Goal: Find contact information: Find contact information

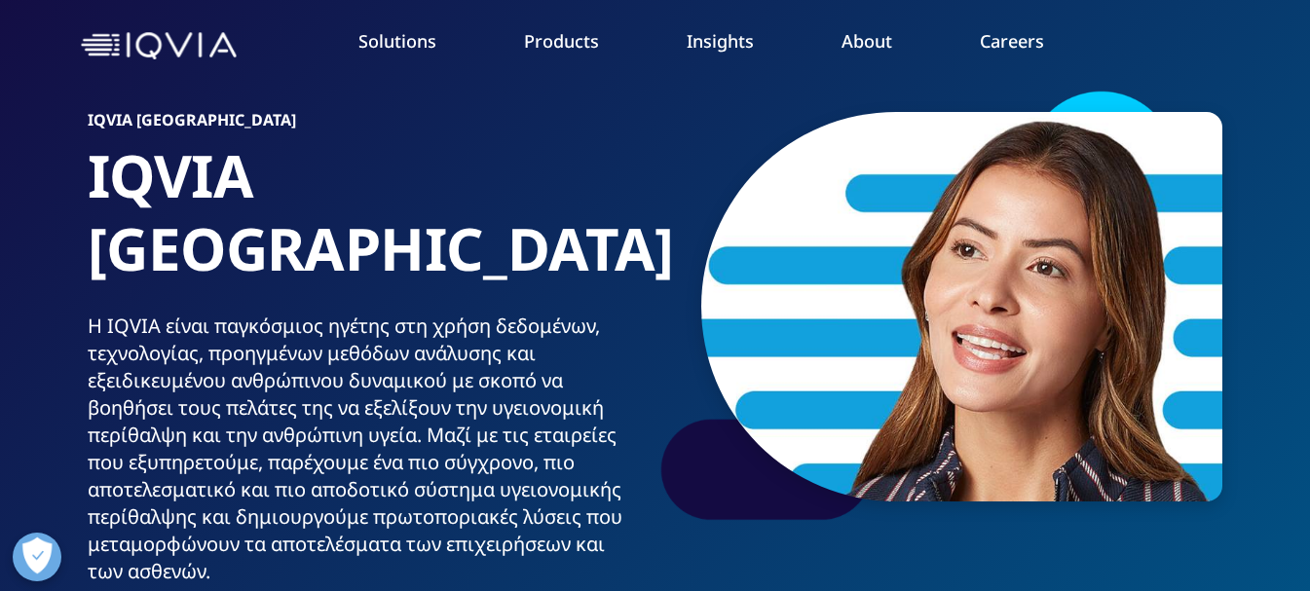
scroll to position [93, 0]
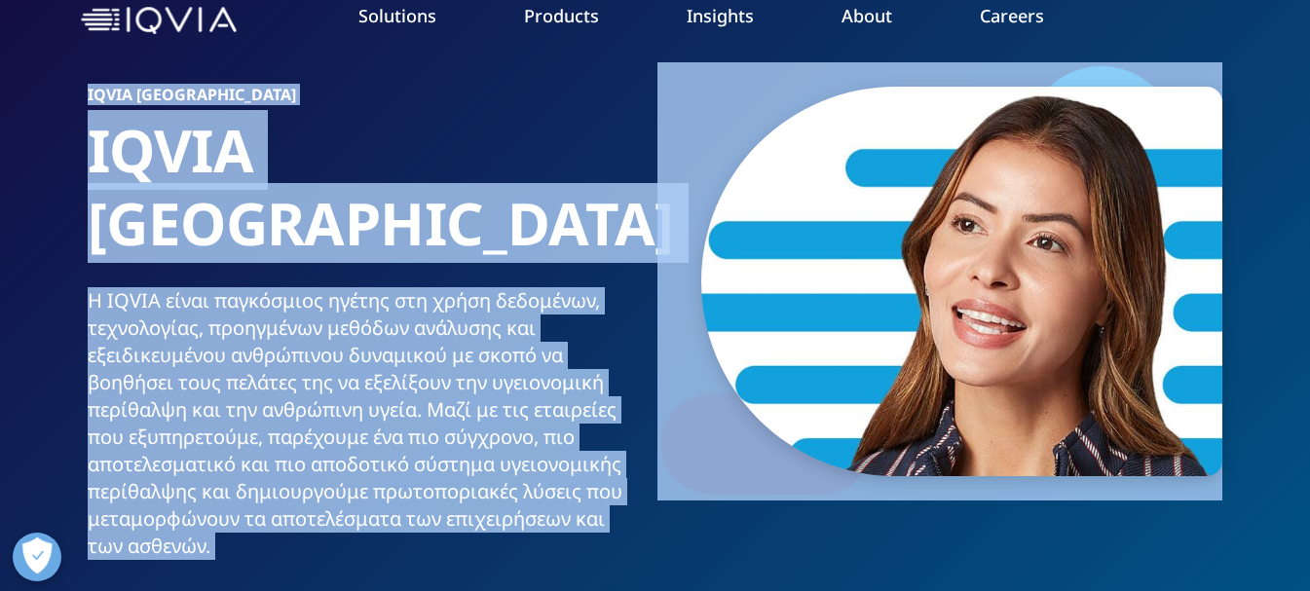
drag, startPoint x: 1304, startPoint y: 55, endPoint x: 1310, endPoint y: 75, distance: 21.3
click at [1226, 53] on nav "Solutions quick find a capability Clear Search Loading SOLUTIONS Research & Dev…" at bounding box center [736, 21] width 985 height 92
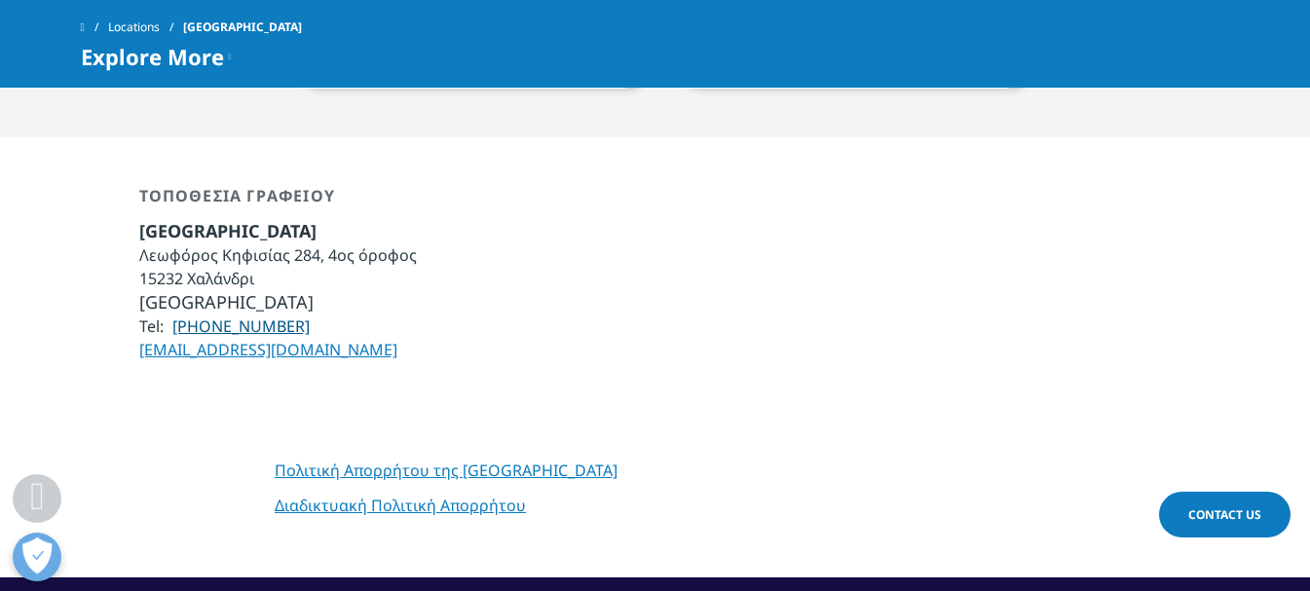
scroll to position [1288, 0]
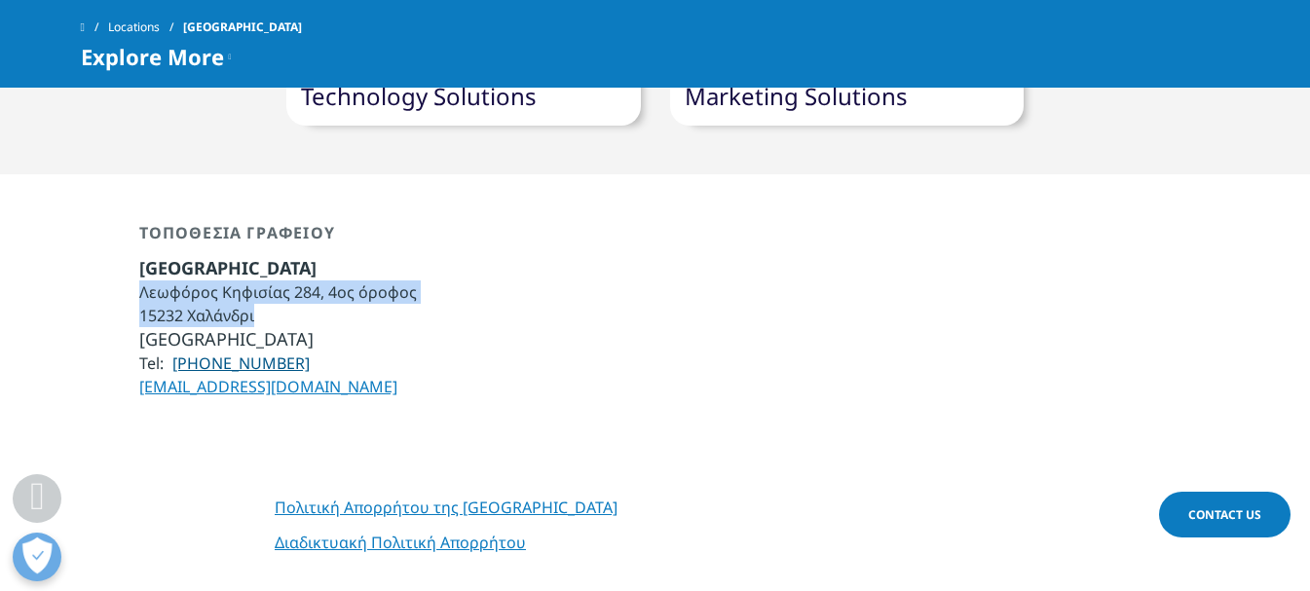
drag, startPoint x: 138, startPoint y: 218, endPoint x: 246, endPoint y: 232, distance: 108.9
click at [274, 256] on ul "Ελλάδα Λεωφόρος Κηφισίας 284, 4ος όροφος 15232 Χαλάνδρι Αθήνα Tel: (+30) 210687…" at bounding box center [278, 327] width 278 height 142
drag, startPoint x: 196, startPoint y: 224, endPoint x: 164, endPoint y: 211, distance: 34.5
click at [164, 280] on li "Λεωφόρος Κηφισίας 284, 4ος όροφος" at bounding box center [278, 291] width 278 height 23
drag, startPoint x: 142, startPoint y: 215, endPoint x: 296, endPoint y: 233, distance: 154.8
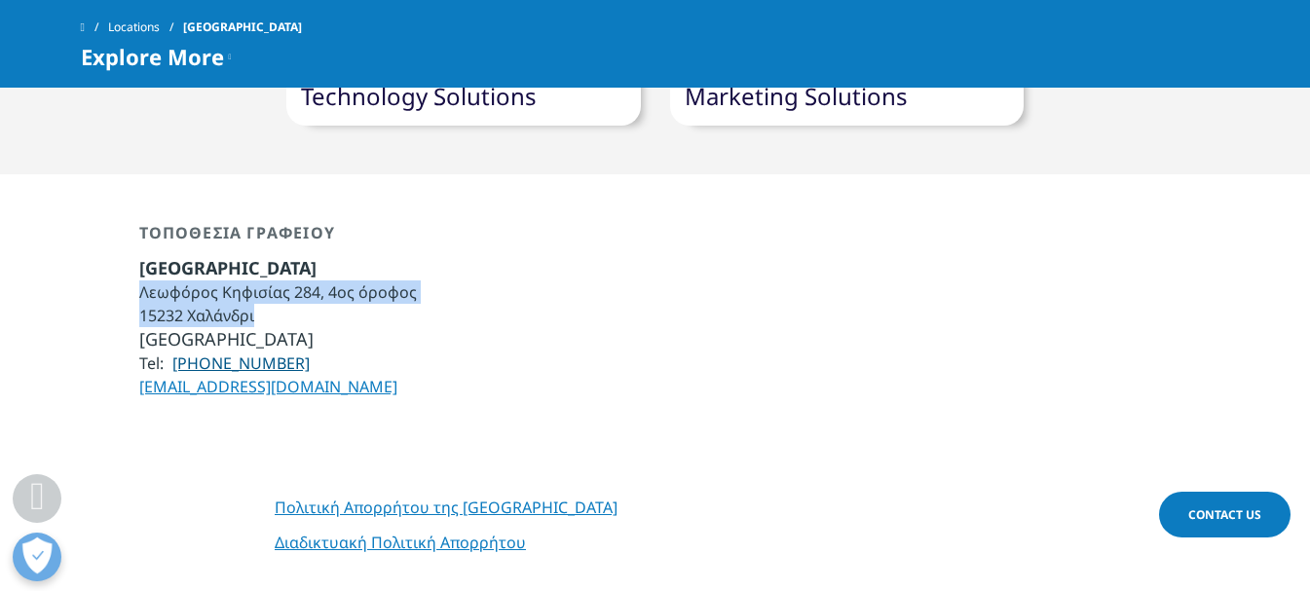
click at [296, 256] on ul "Ελλάδα Λεωφόρος Κηφισίας 284, 4ος όροφος 15232 Χαλάνδρι Αθήνα Tel: (+30) 210687…" at bounding box center [278, 327] width 278 height 142
copy ul "Λεωφόρος Κηφισίας 284, 4ος όροφος 15232 Χαλάνδρι"
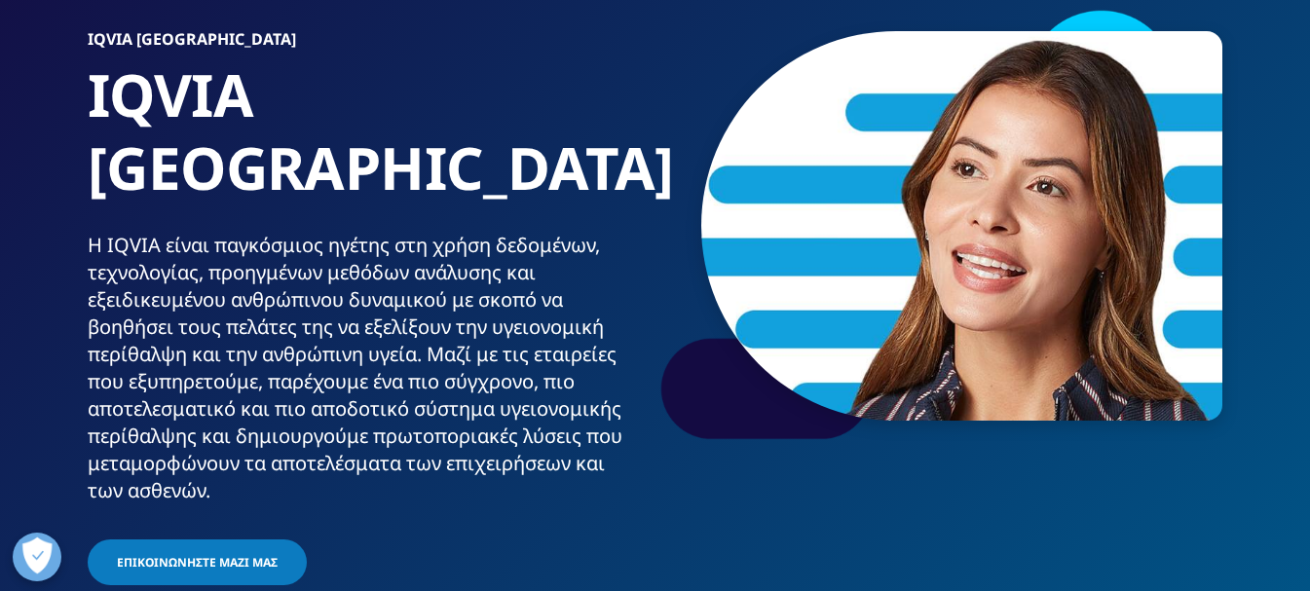
scroll to position [81, 0]
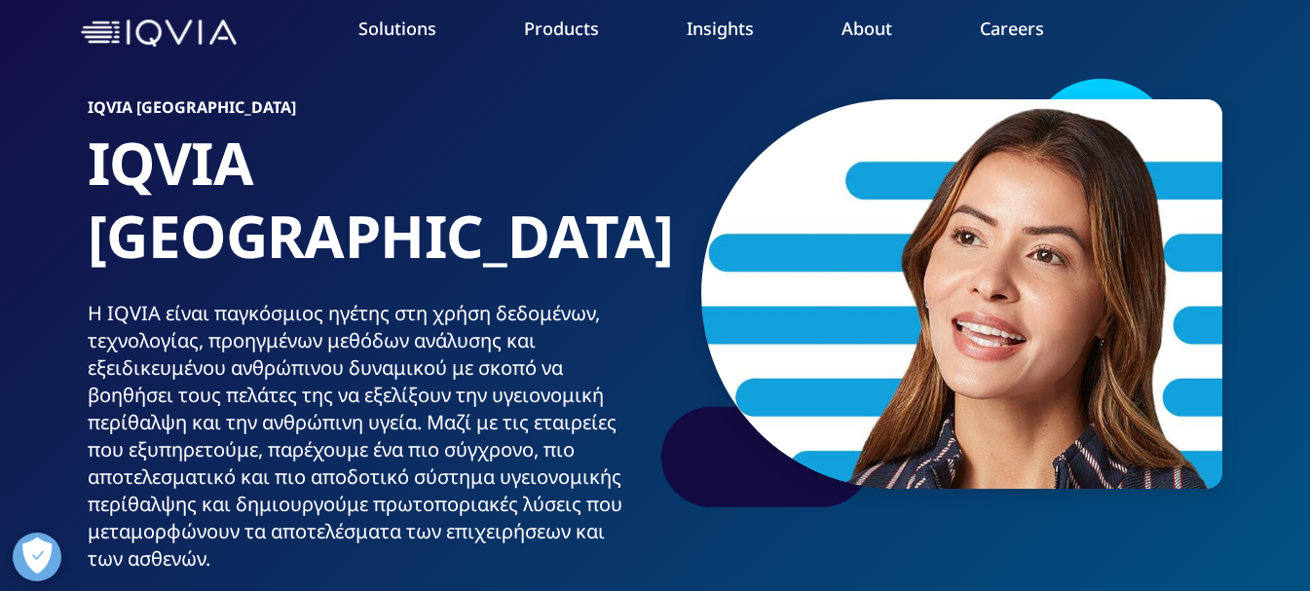
click at [134, 305] on link "Investigator Site Portal" at bounding box center [189, 307] width 301 height 21
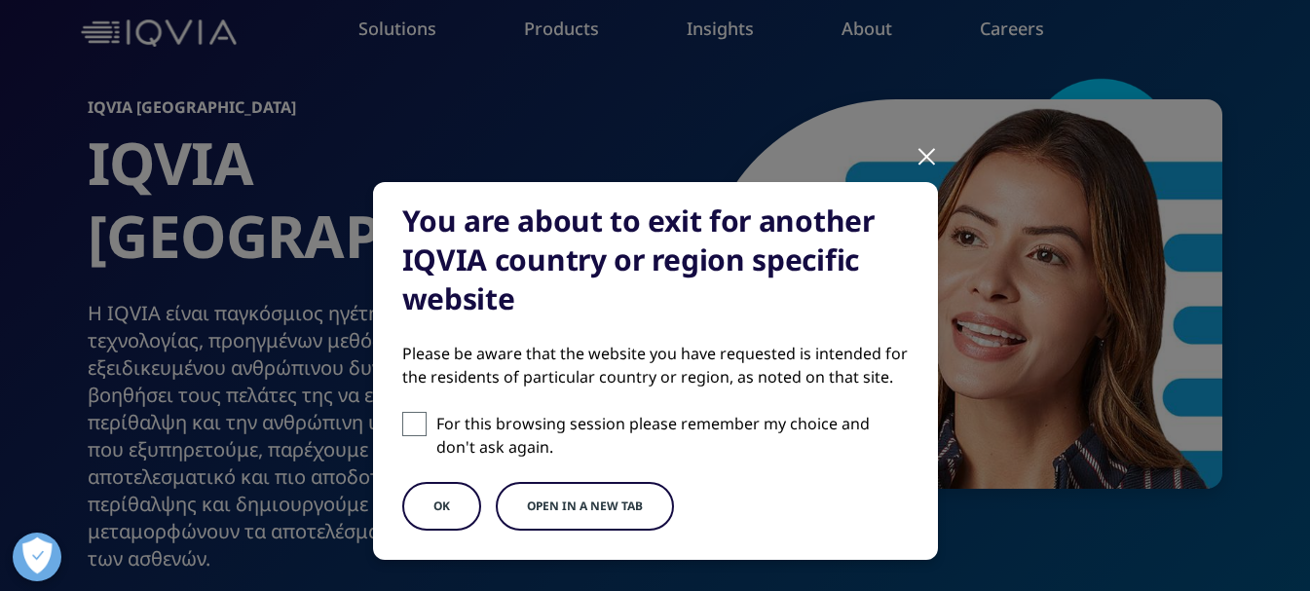
click at [445, 519] on button "OK" at bounding box center [441, 506] width 79 height 49
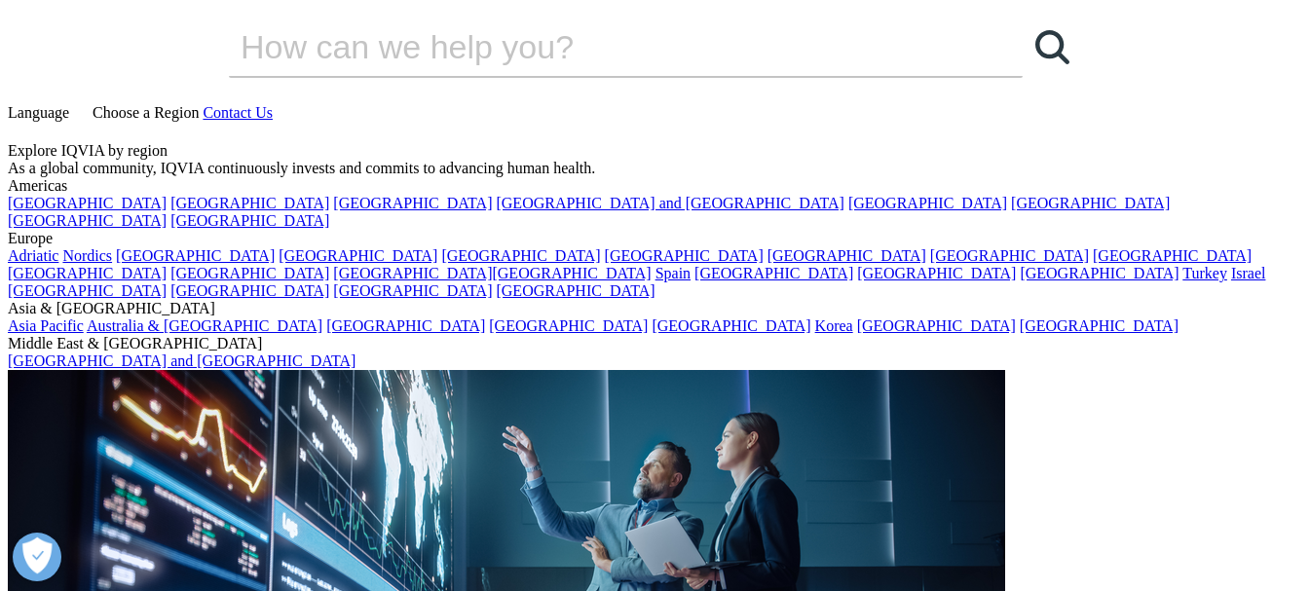
click at [69, 104] on span "Language" at bounding box center [38, 112] width 61 height 17
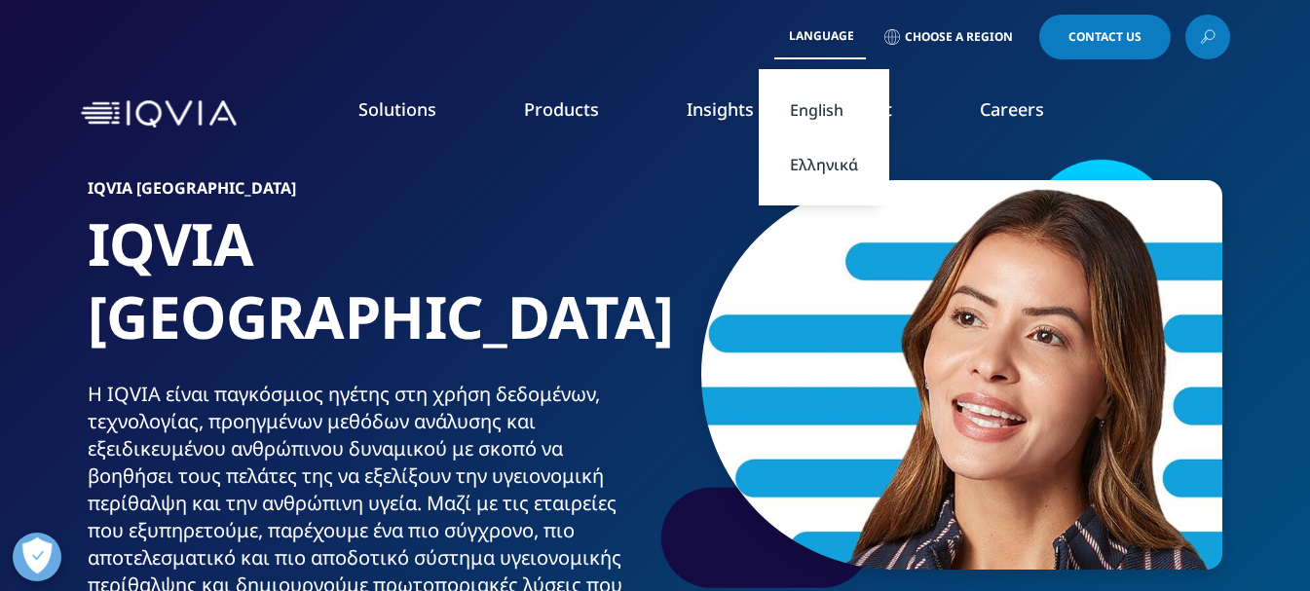
click at [819, 108] on link "English" at bounding box center [824, 110] width 130 height 55
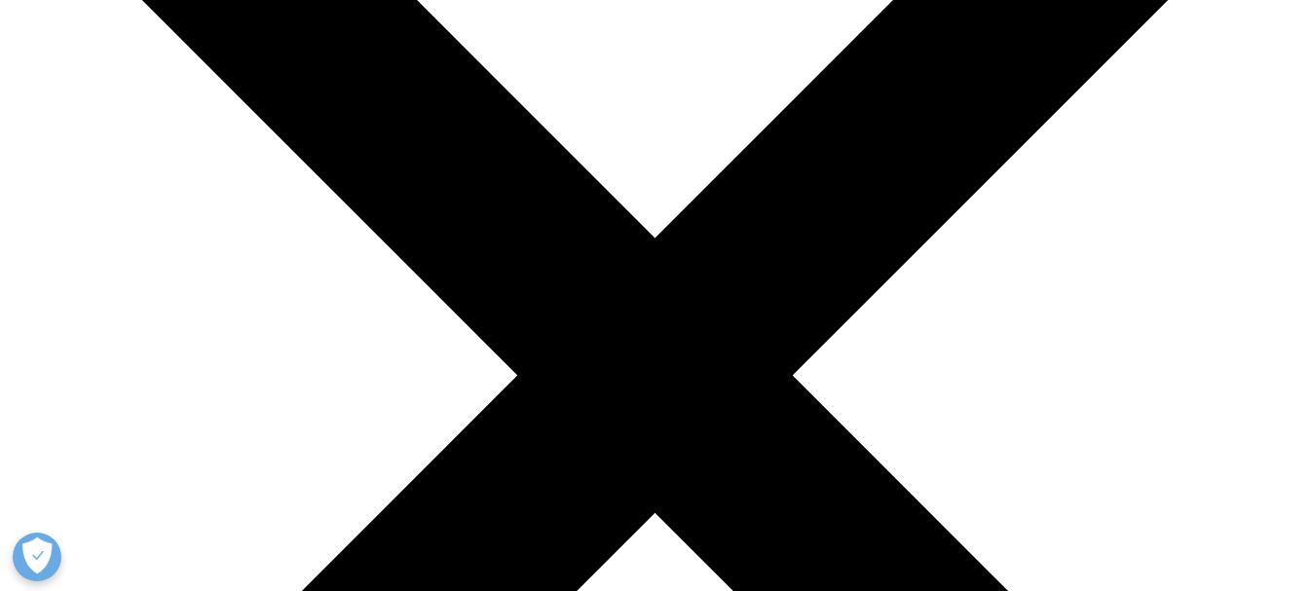
scroll to position [311, 0]
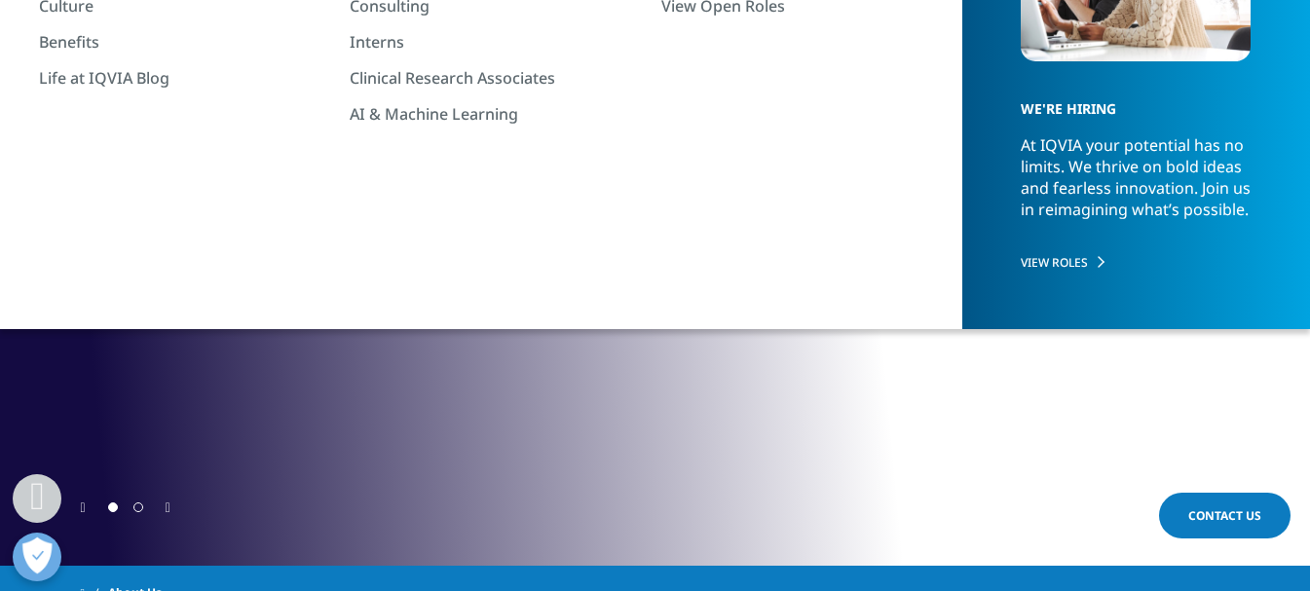
click at [83, 505] on icon "Previous slide" at bounding box center [83, 508] width 5 height 14
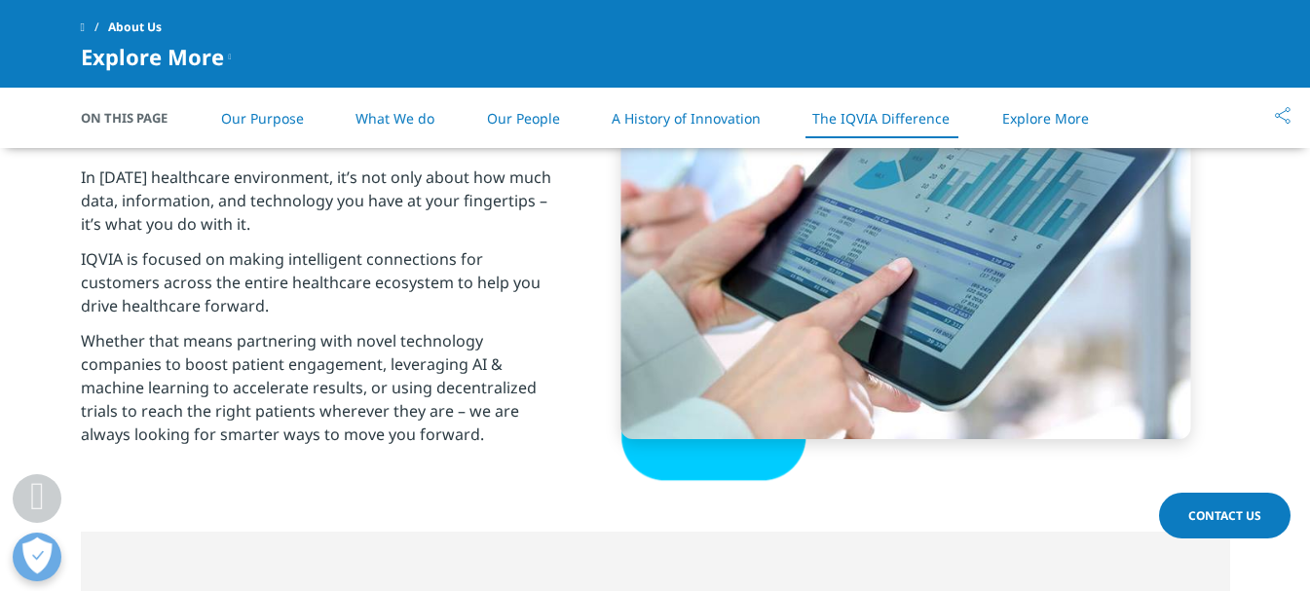
scroll to position [3131, 0]
